Goal: Task Accomplishment & Management: Use online tool/utility

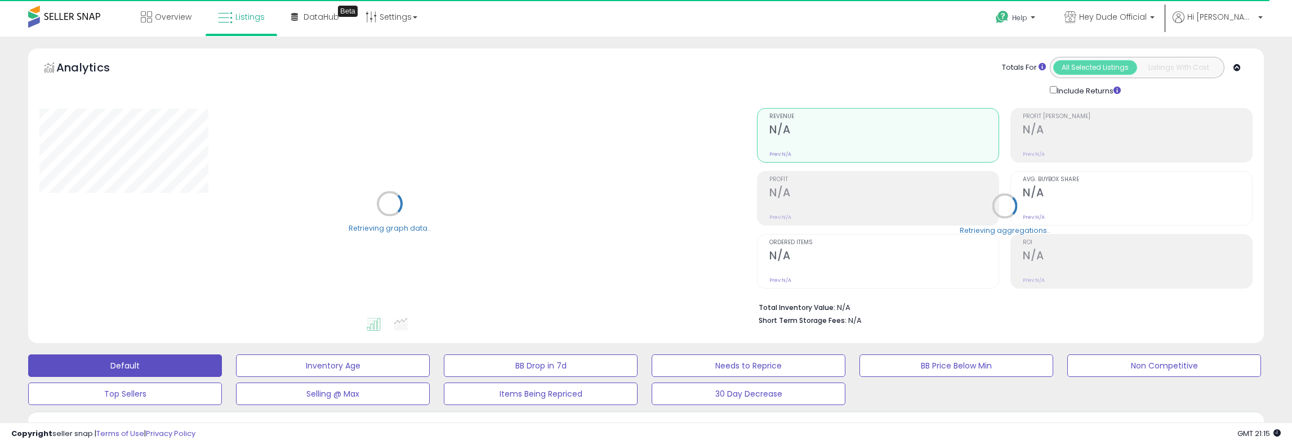
type input "*********"
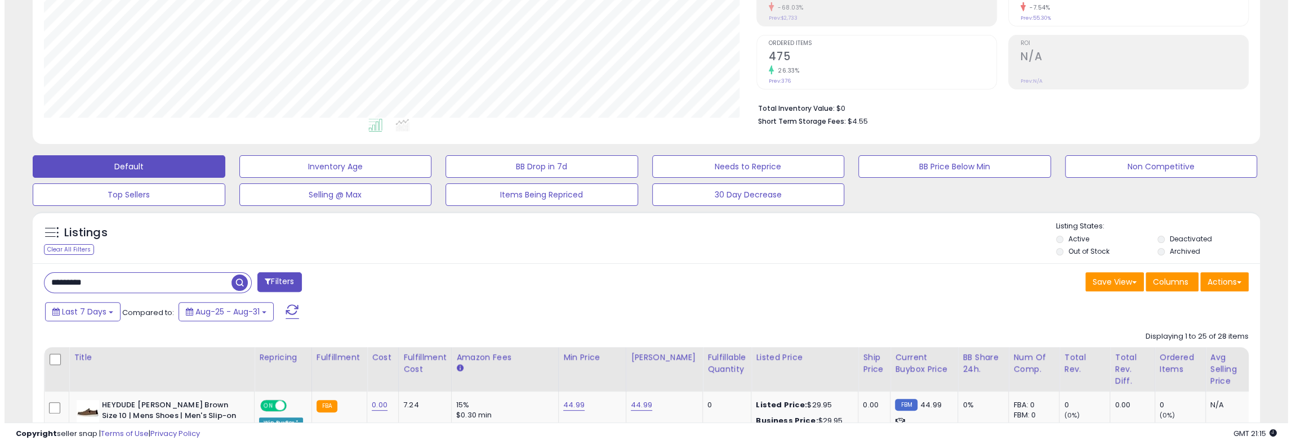
scroll to position [225, 0]
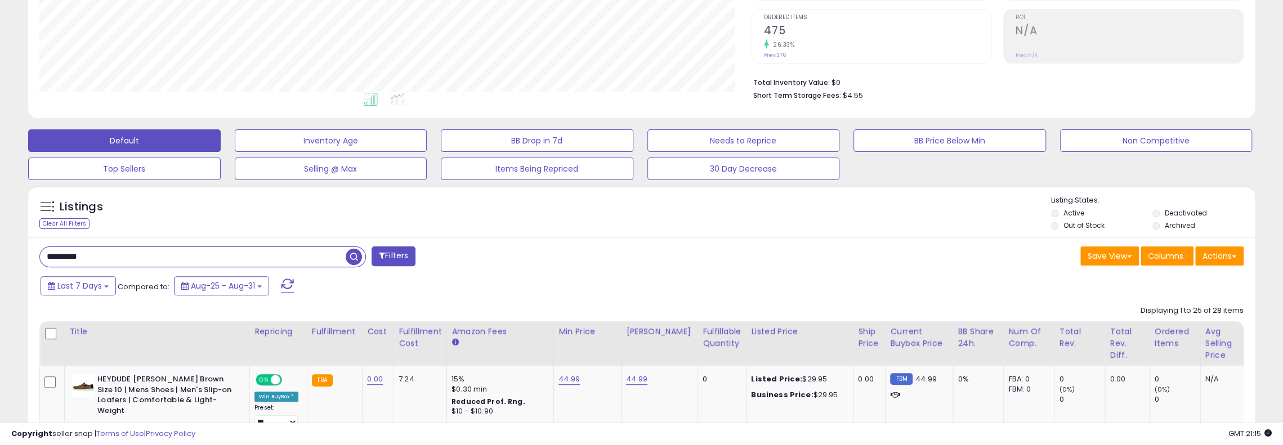
drag, startPoint x: 140, startPoint y: 255, endPoint x: 9, endPoint y: 249, distance: 130.8
click at [352, 258] on span "button" at bounding box center [354, 257] width 16 height 16
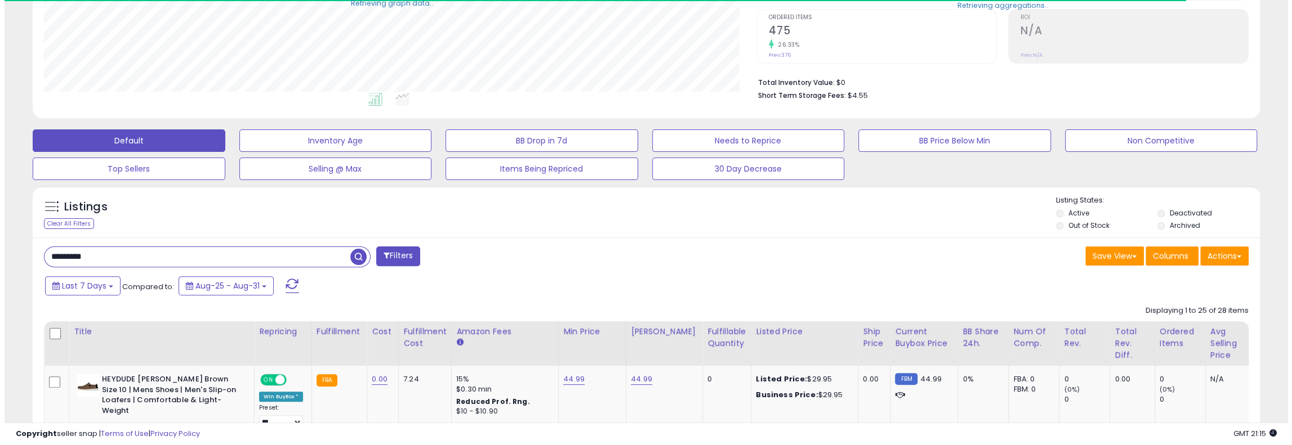
scroll to position [562874, 562392]
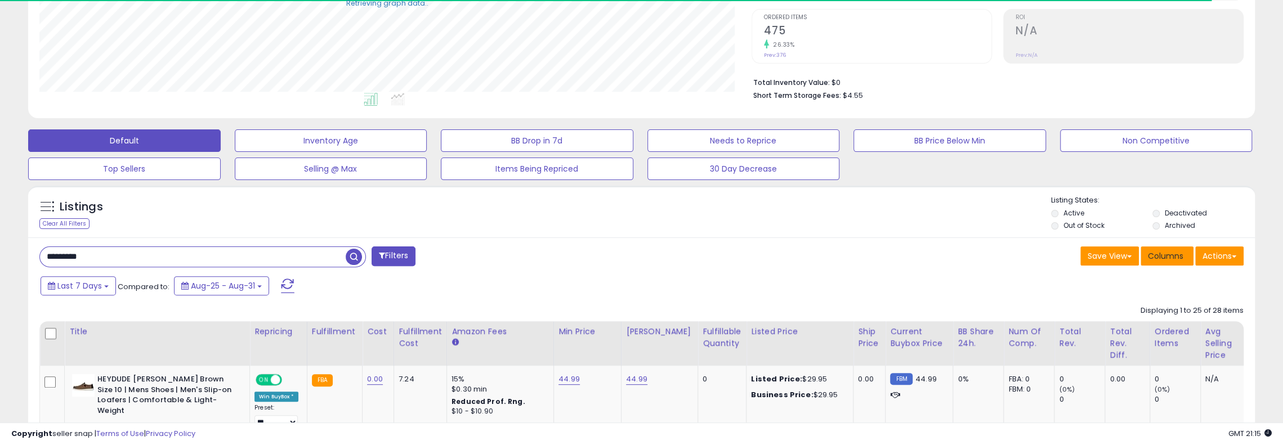
click at [1176, 258] on span "Columns" at bounding box center [1165, 256] width 35 height 11
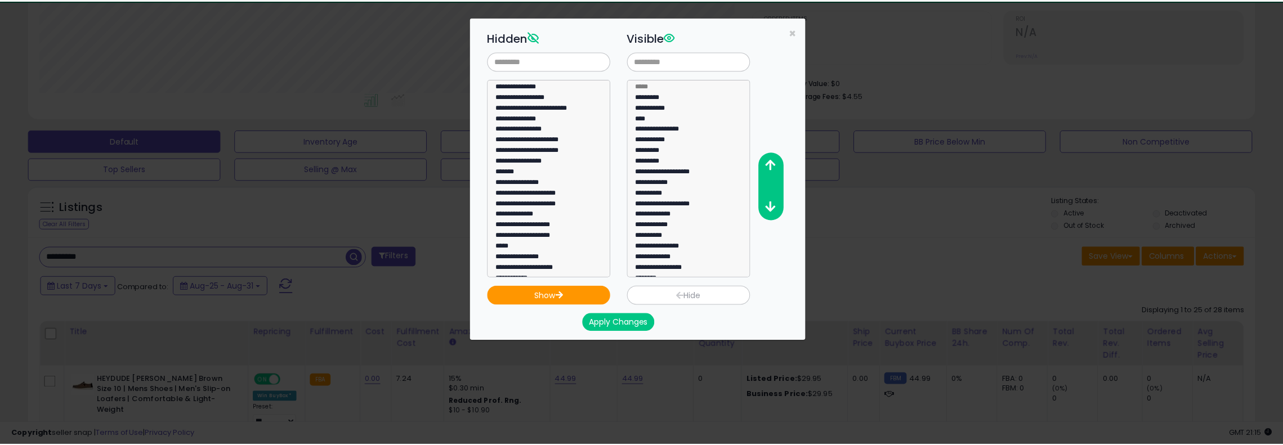
scroll to position [231, 717]
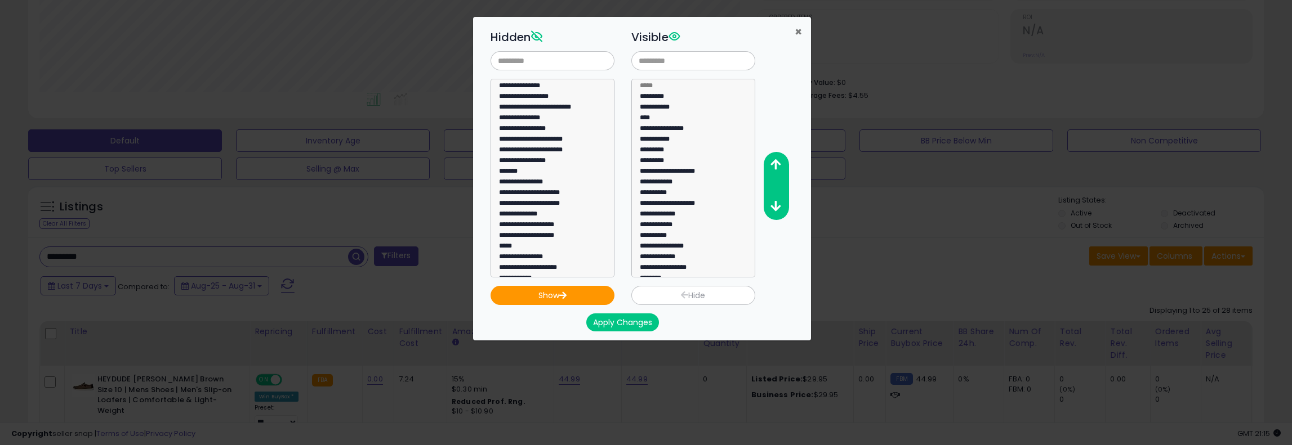
click at [797, 28] on span "×" at bounding box center [798, 32] width 7 height 16
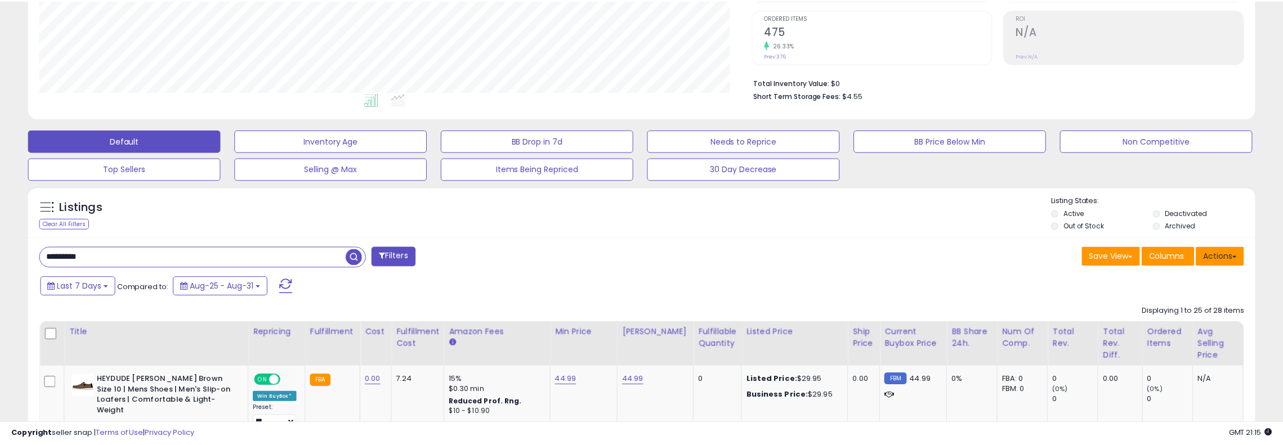
scroll to position [562874, 562392]
click at [1230, 264] on button "Actions" at bounding box center [1219, 256] width 48 height 19
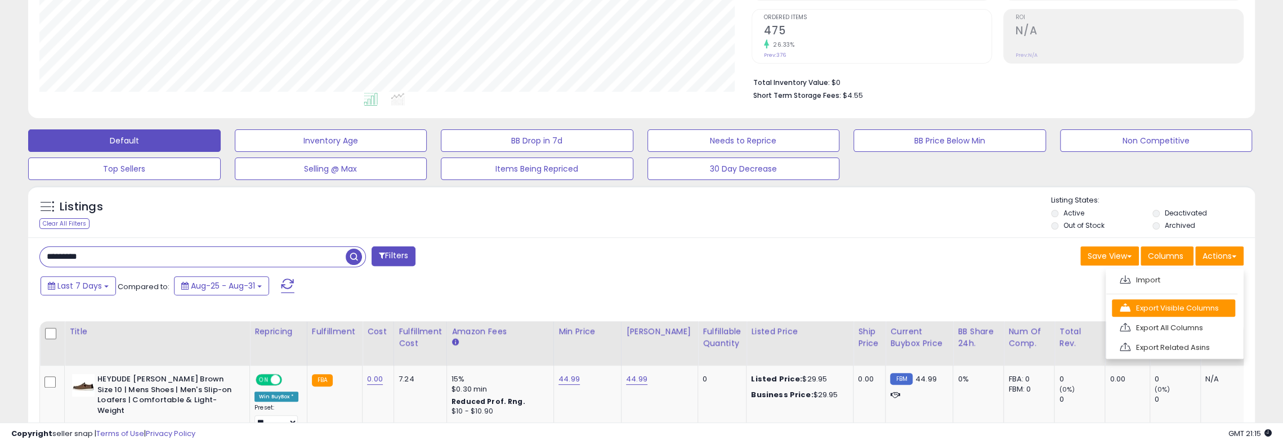
click at [1210, 307] on link "Export Visible Columns" at bounding box center [1173, 308] width 123 height 17
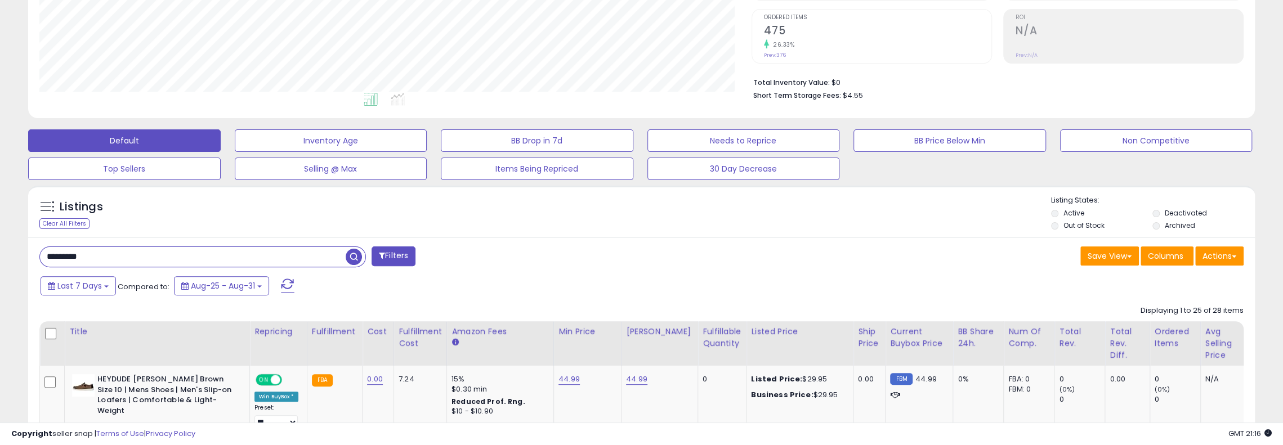
drag, startPoint x: 1192, startPoint y: 99, endPoint x: 925, endPoint y: 213, distance: 290.4
click at [925, 213] on div "Listings Clear All Filters Listing States:" at bounding box center [641, 214] width 1227 height 38
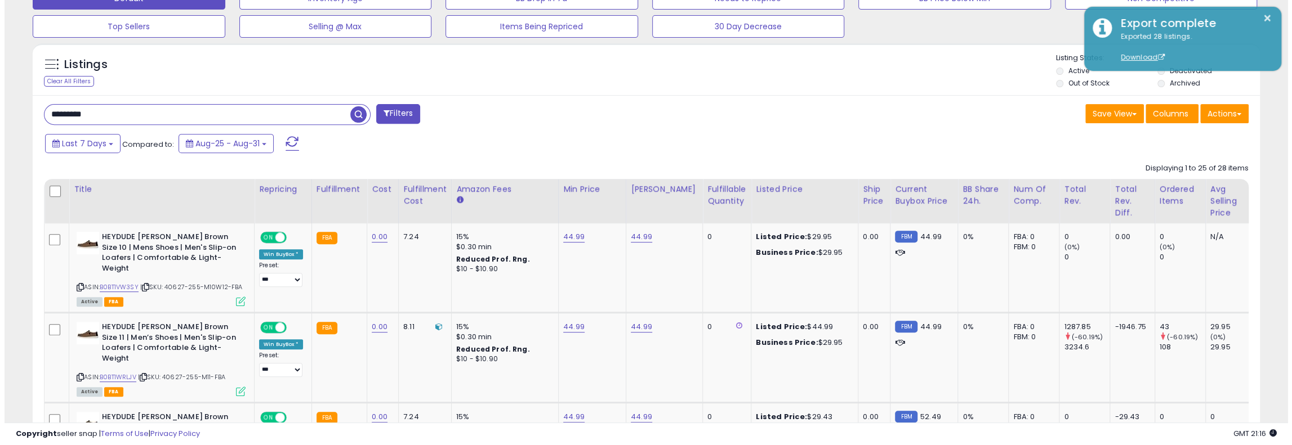
scroll to position [338, 0]
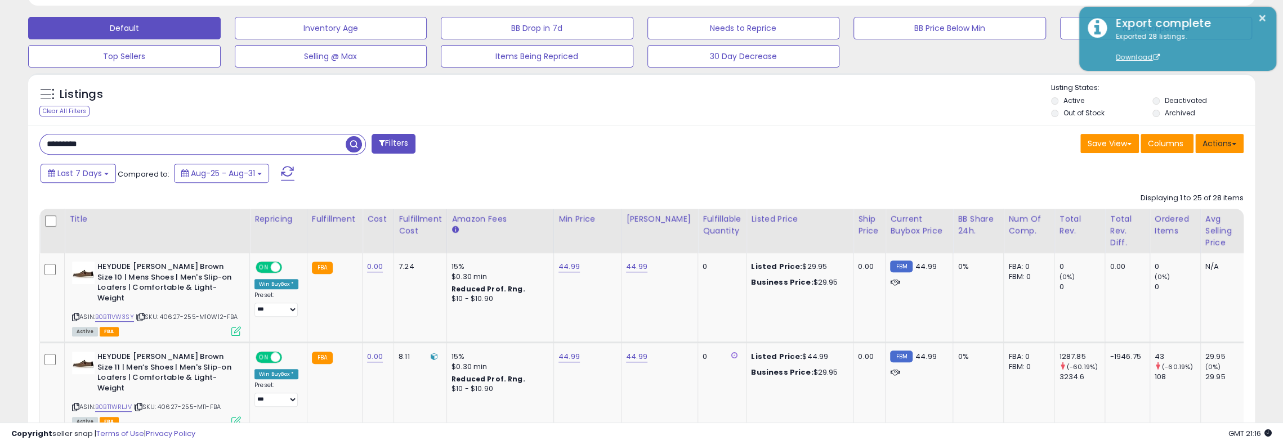
click at [1217, 144] on button "Actions" at bounding box center [1219, 143] width 48 height 19
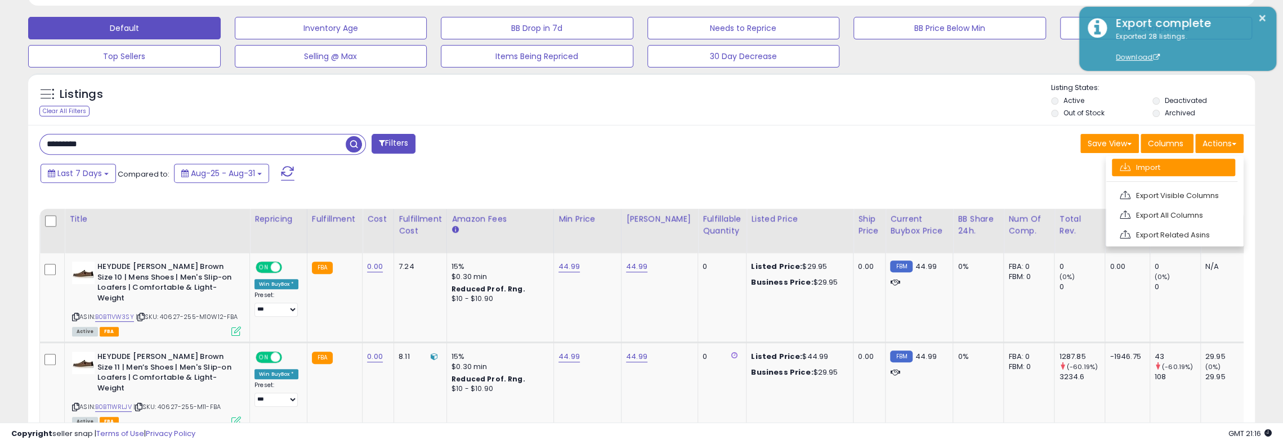
click at [1172, 163] on link "Import" at bounding box center [1173, 167] width 123 height 17
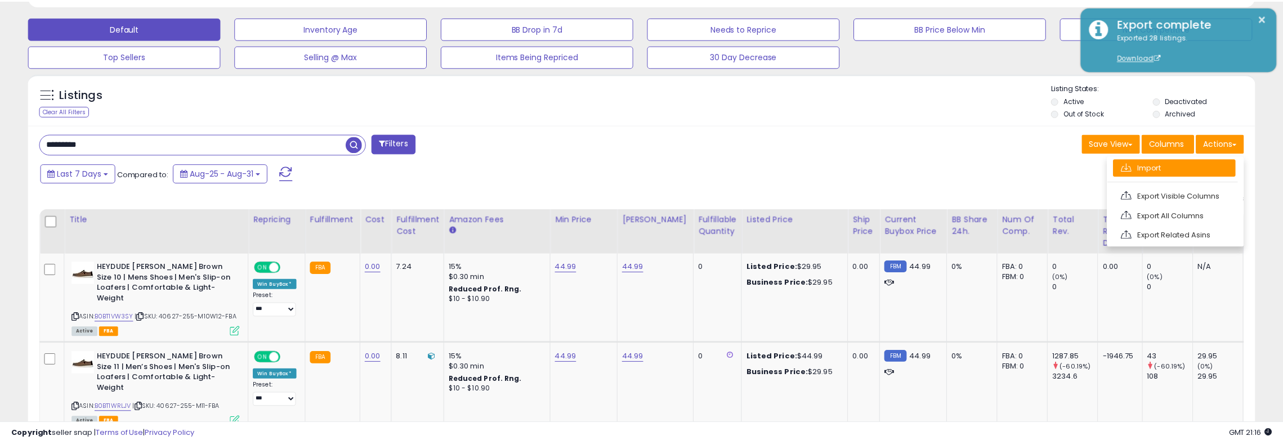
scroll to position [231, 717]
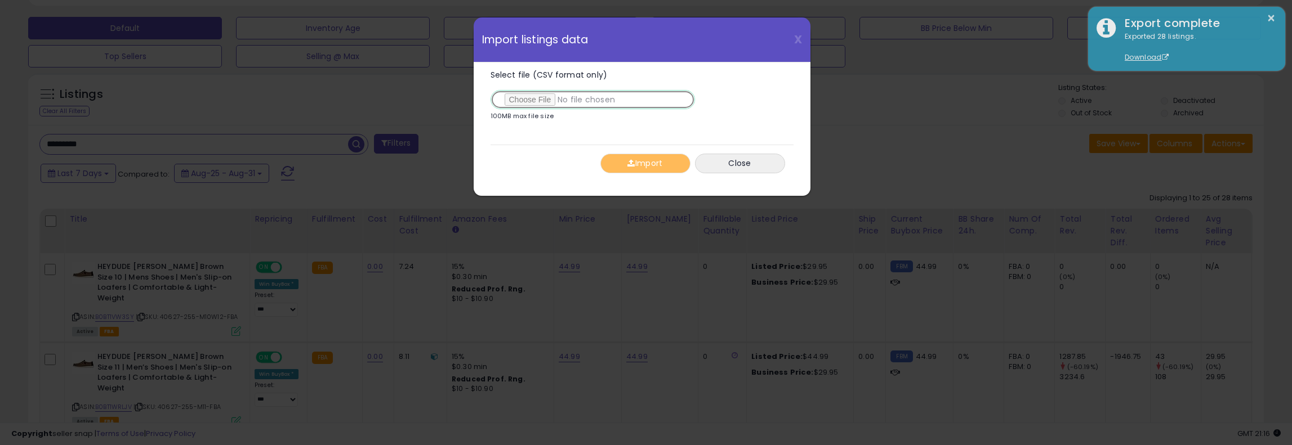
click at [538, 97] on input "Select file (CSV format only)" at bounding box center [592, 99] width 204 height 19
drag, startPoint x: 728, startPoint y: 438, endPoint x: 729, endPoint y: 462, distance: 24.2
click at [540, 96] on input "Select file (CSV format only)" at bounding box center [592, 99] width 204 height 19
type input "**********"
click at [659, 163] on button "Import" at bounding box center [645, 164] width 90 height 20
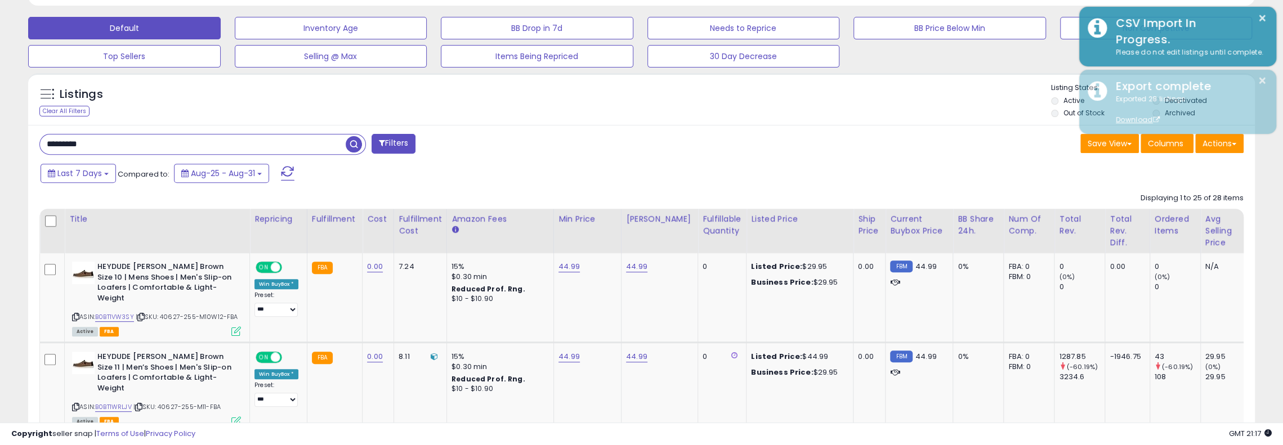
scroll to position [562874, 562392]
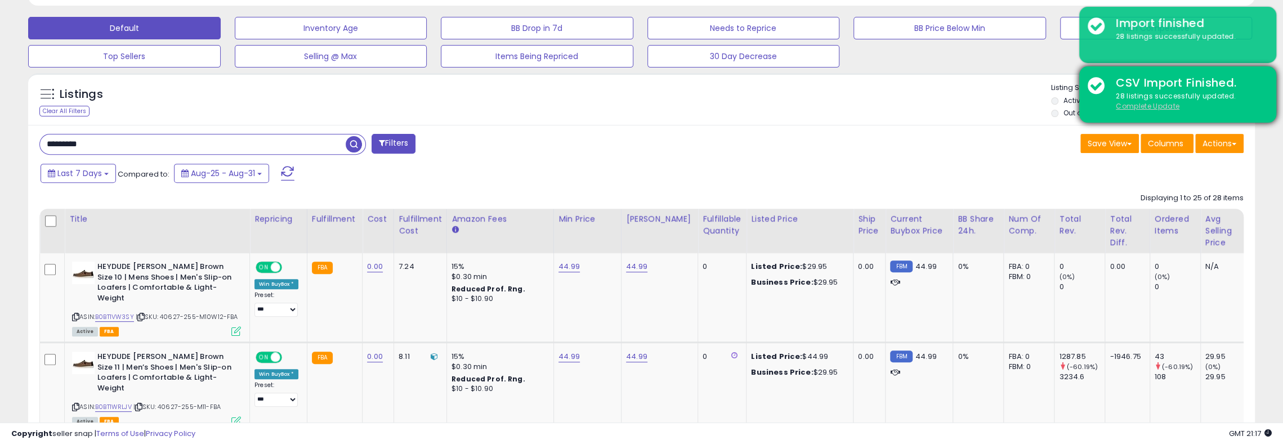
click at [1141, 105] on u "Complete Update" at bounding box center [1148, 106] width 64 height 10
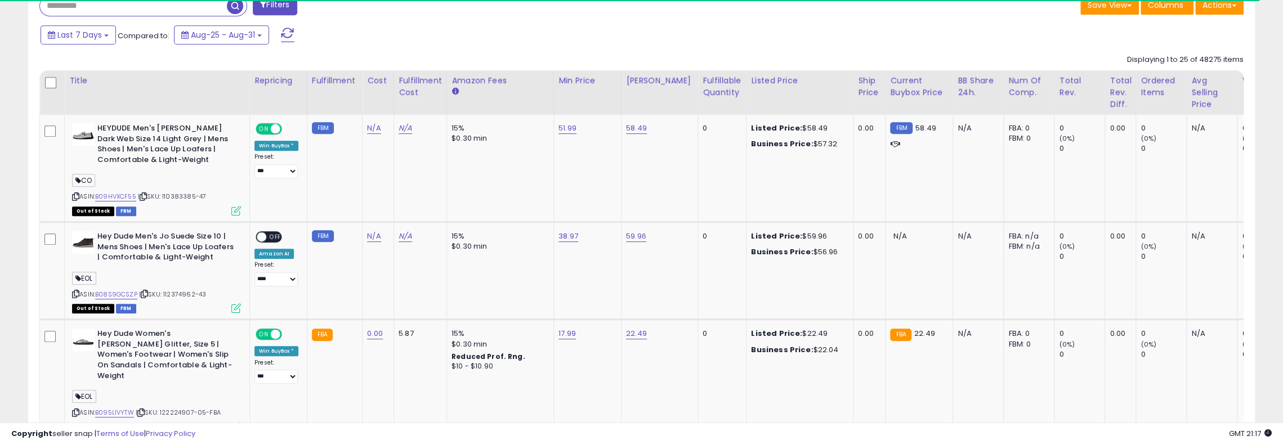
scroll to position [307, 0]
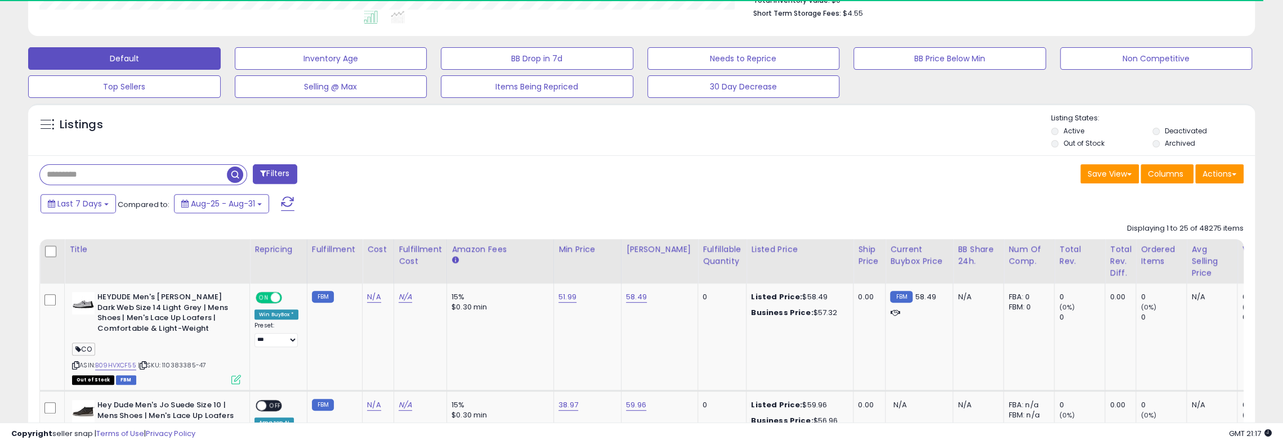
click at [130, 179] on input "text" at bounding box center [133, 175] width 187 height 20
paste input "*********"
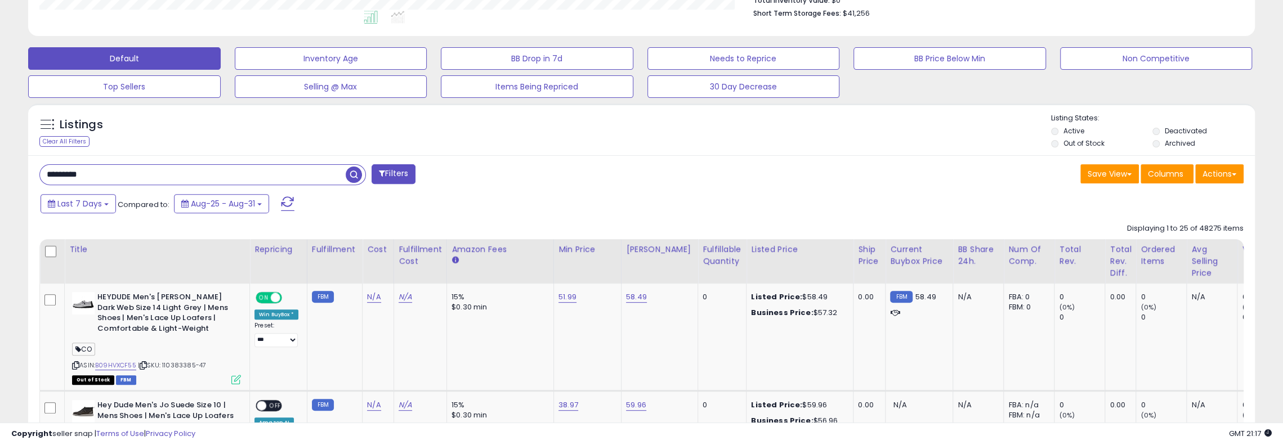
scroll to position [231, 712]
type input "*********"
click at [351, 172] on span "button" at bounding box center [354, 175] width 16 height 16
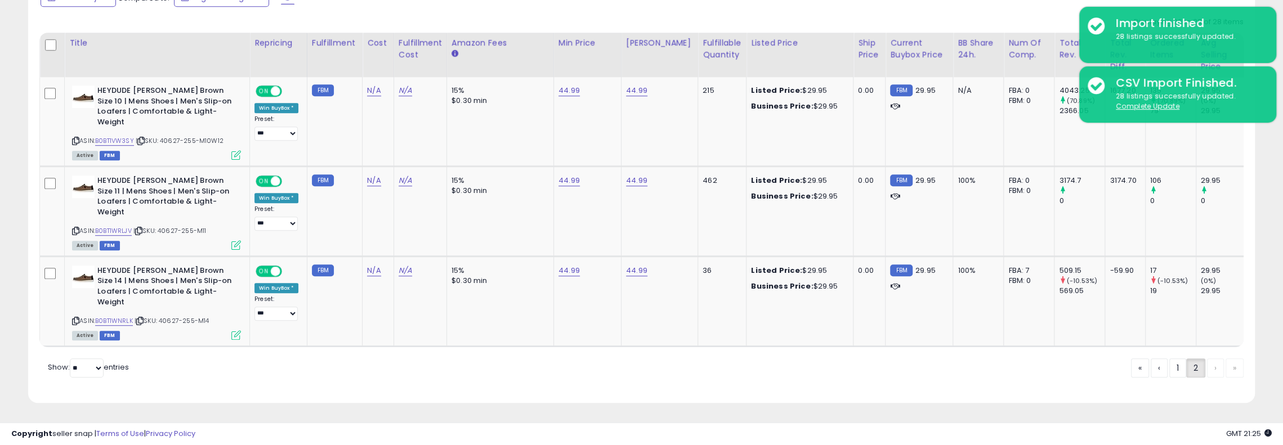
scroll to position [231, 712]
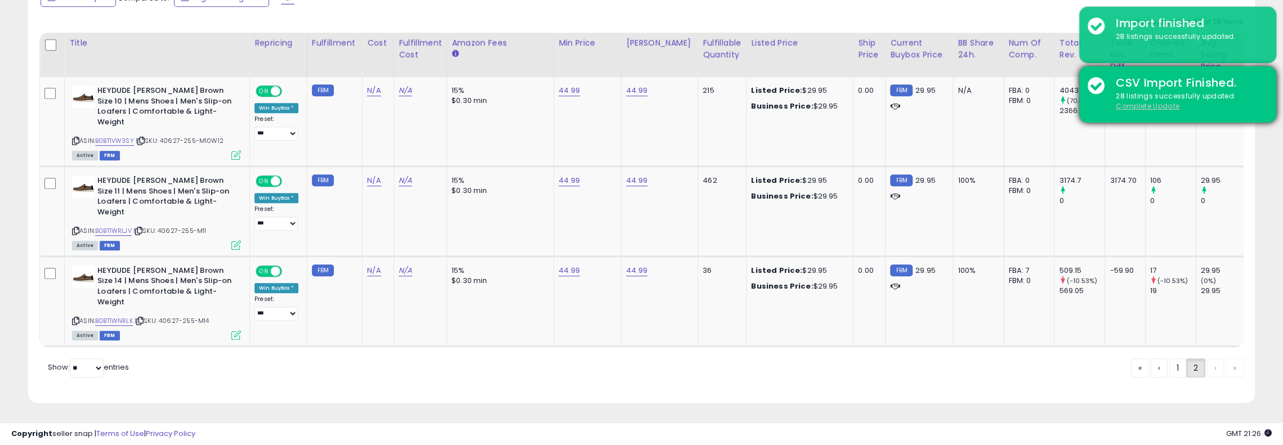
click at [1162, 105] on u "Complete Update" at bounding box center [1148, 106] width 64 height 10
